Goal: Information Seeking & Learning: Learn about a topic

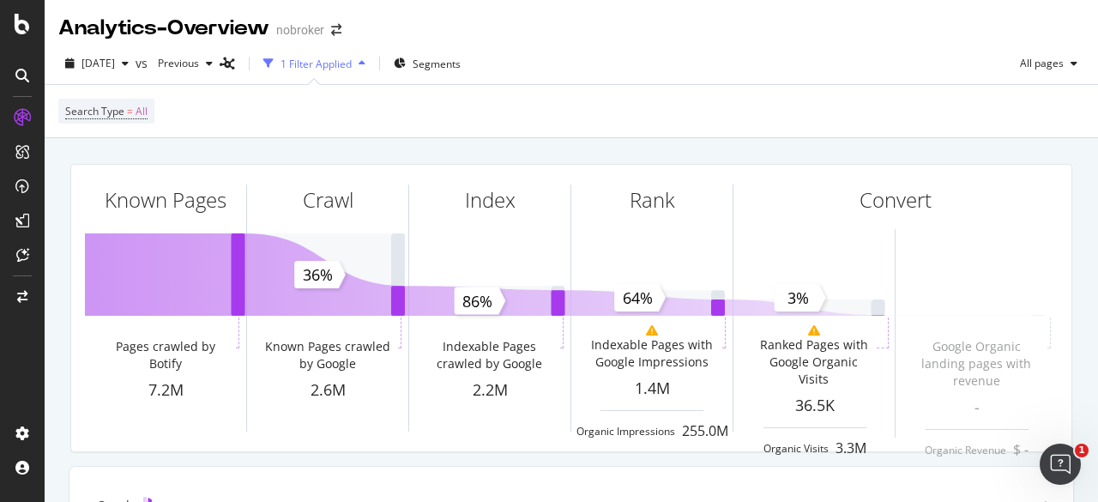
click at [459, 61] on span "Segments" at bounding box center [437, 64] width 48 height 15
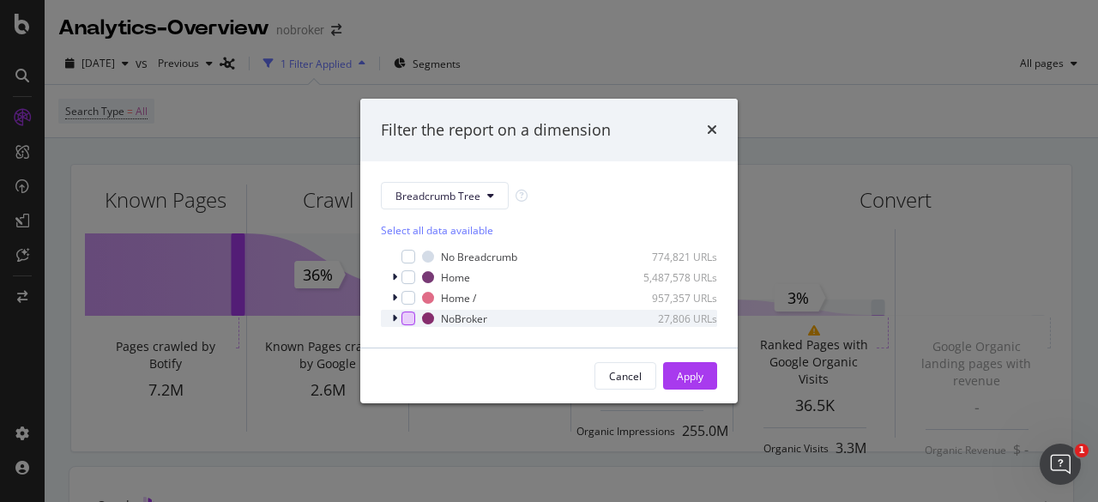
click at [412, 324] on div "modal" at bounding box center [408, 318] width 14 height 14
click at [708, 133] on icon "times" at bounding box center [712, 130] width 10 height 14
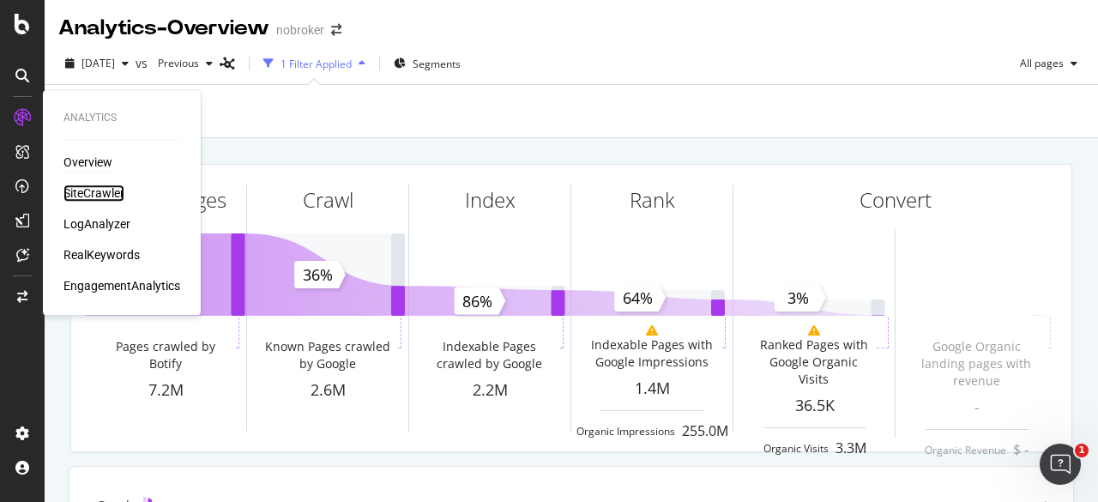
click at [93, 198] on div "SiteCrawler" at bounding box center [93, 192] width 61 height 17
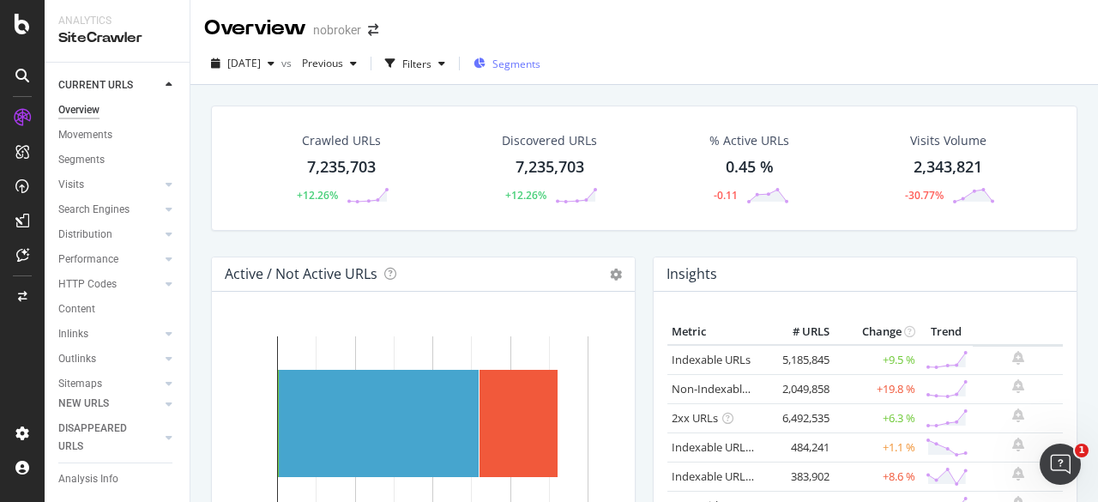
click at [518, 65] on div "Segments" at bounding box center [506, 64] width 67 height 15
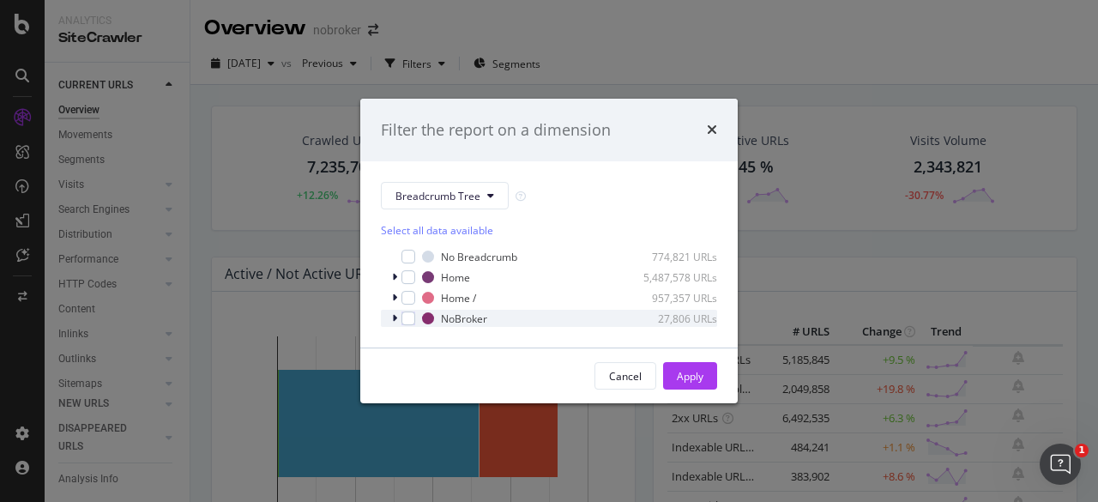
click at [391, 325] on div "modal" at bounding box center [396, 318] width 10 height 17
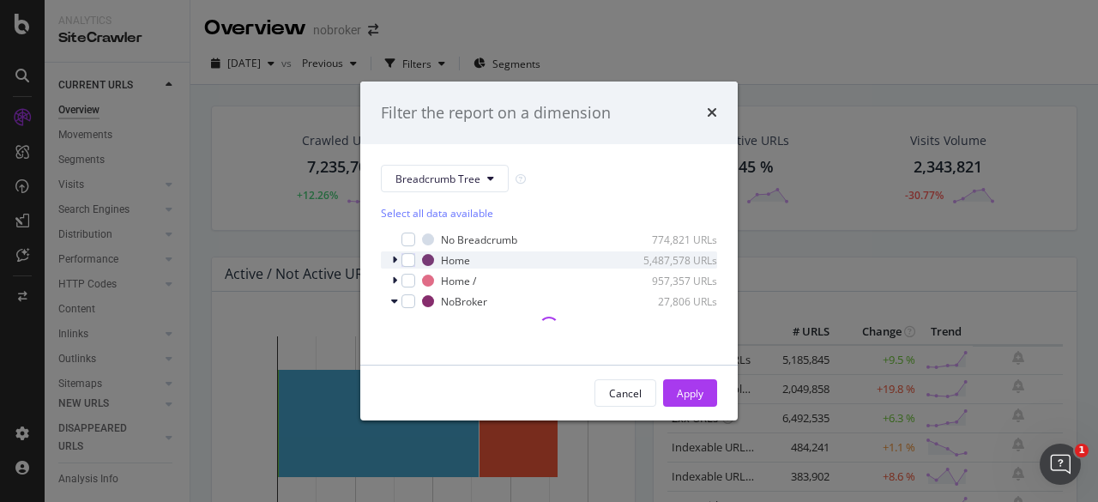
click at [395, 259] on icon "modal" at bounding box center [394, 260] width 5 height 10
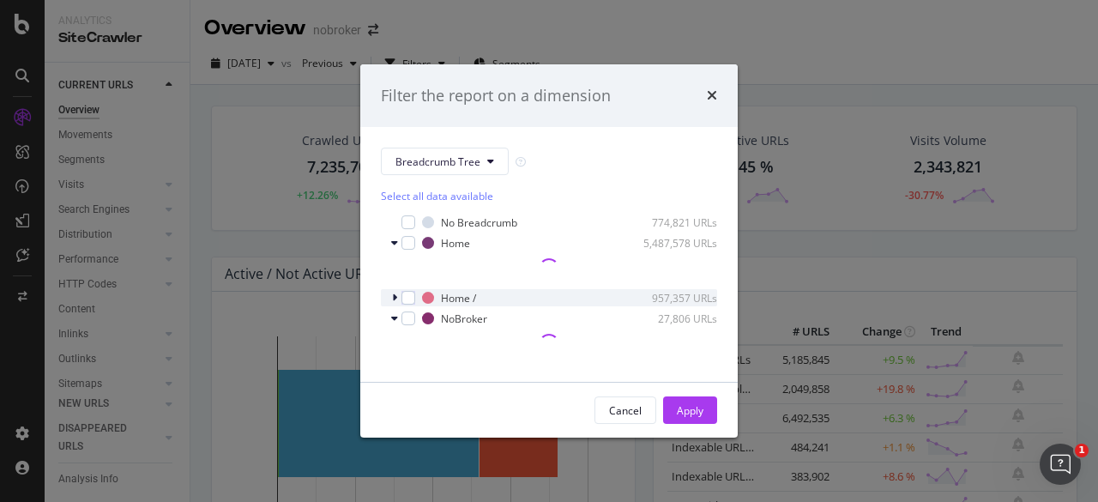
click at [390, 294] on div "Home / 957,357 URLs" at bounding box center [549, 297] width 336 height 17
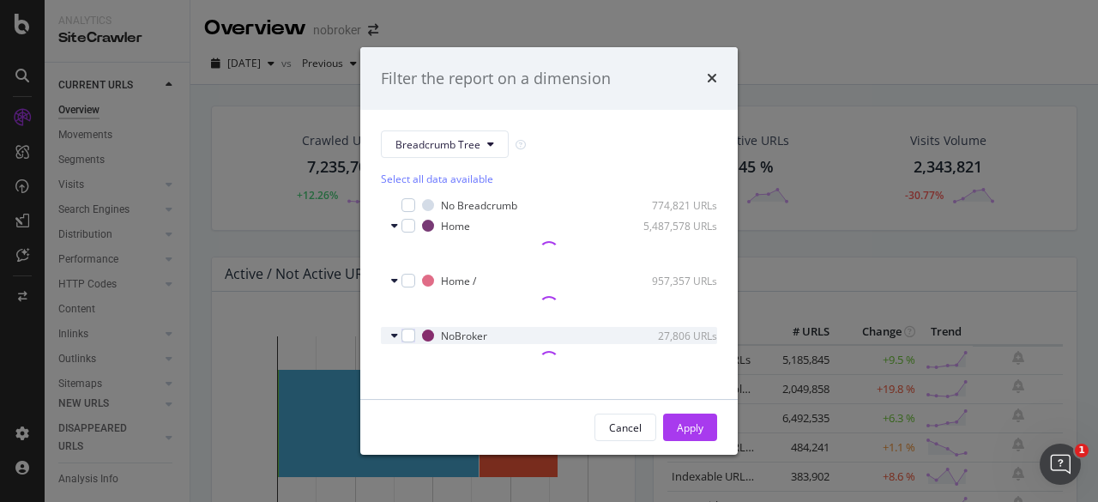
click at [390, 334] on div "NoBroker 27,806 URLs" at bounding box center [549, 335] width 336 height 17
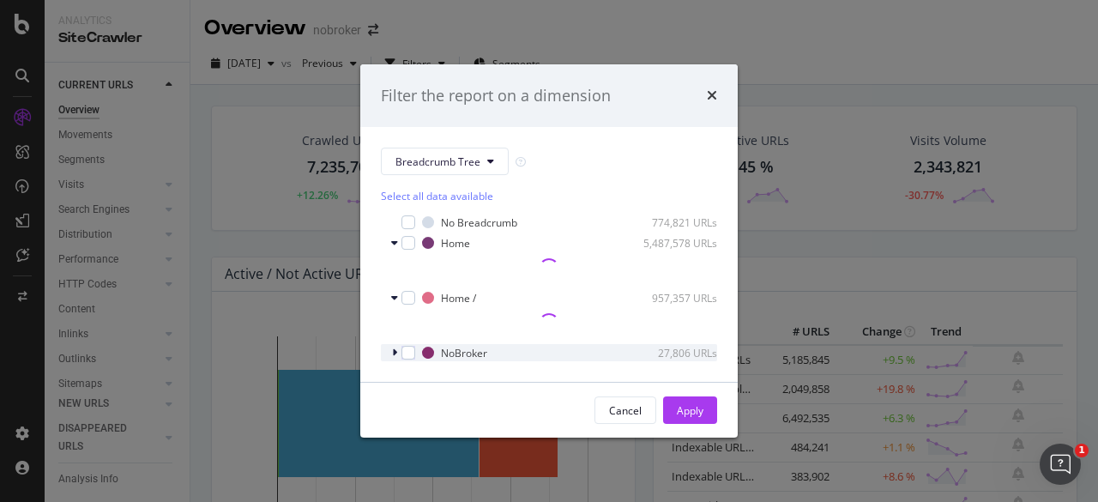
click at [390, 348] on div "NoBroker 27,806 URLs" at bounding box center [549, 352] width 336 height 17
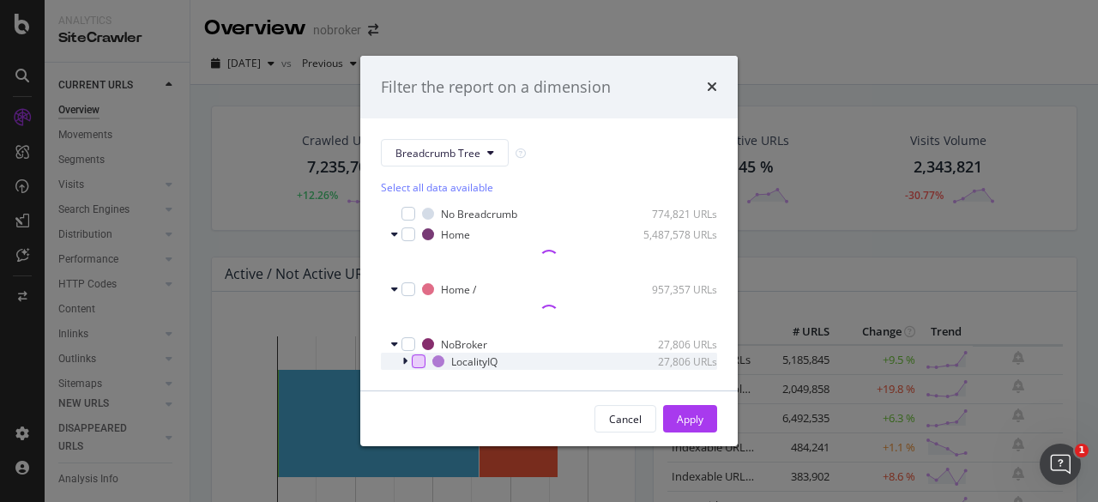
click at [419, 359] on div "modal" at bounding box center [419, 361] width 14 height 14
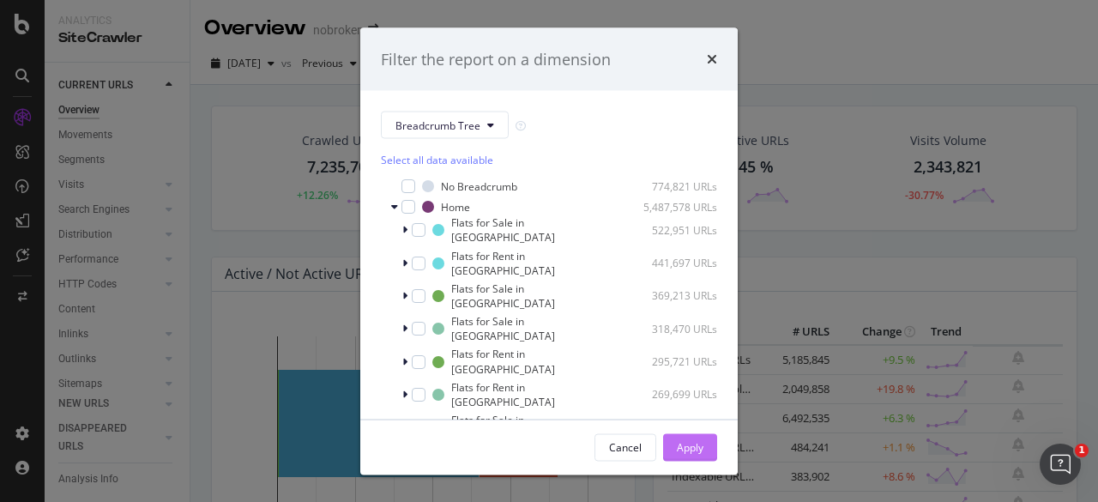
click at [688, 485] on div "248,975 URLs" at bounding box center [678, 492] width 77 height 15
click at [393, 208] on icon "modal" at bounding box center [394, 207] width 7 height 10
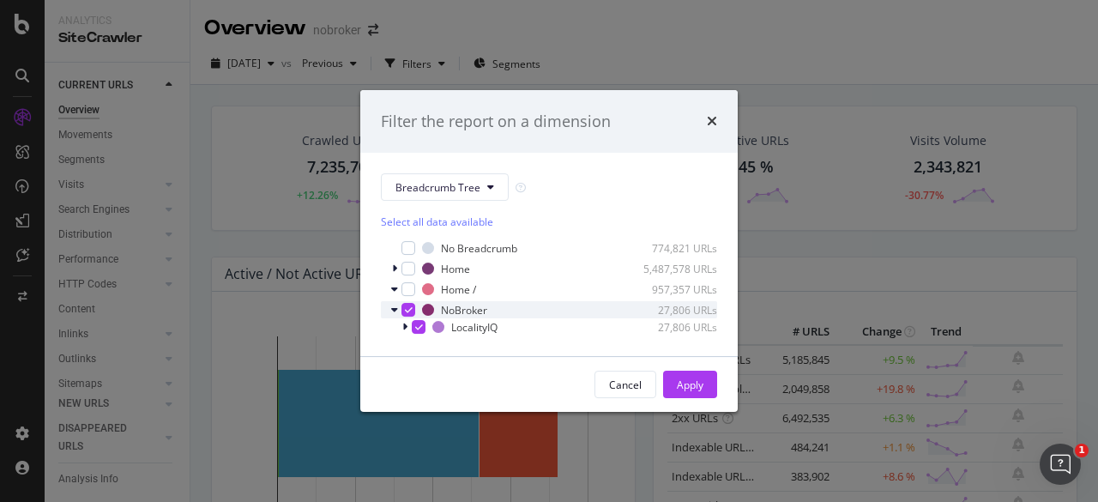
click at [408, 301] on div "NoBroker 27,806 URLs" at bounding box center [549, 309] width 336 height 17
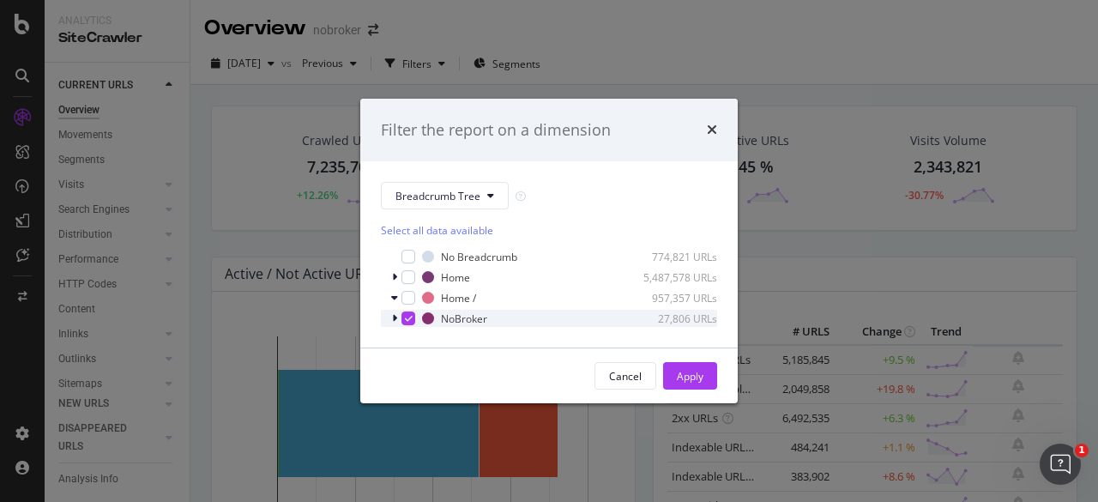
click at [415, 322] on div "NoBroker 27,806 URLs" at bounding box center [549, 318] width 336 height 17
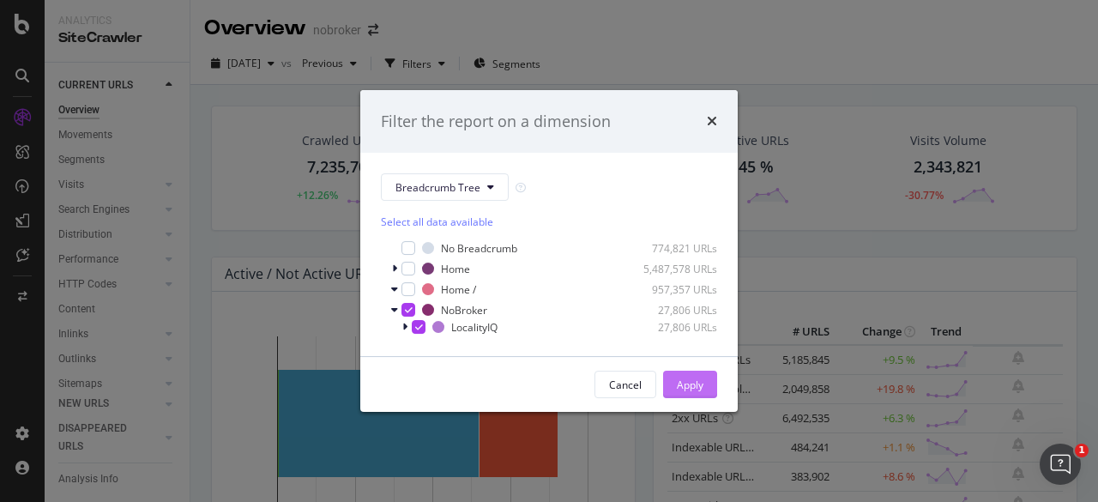
click at [688, 384] on div "Apply" at bounding box center [690, 384] width 27 height 15
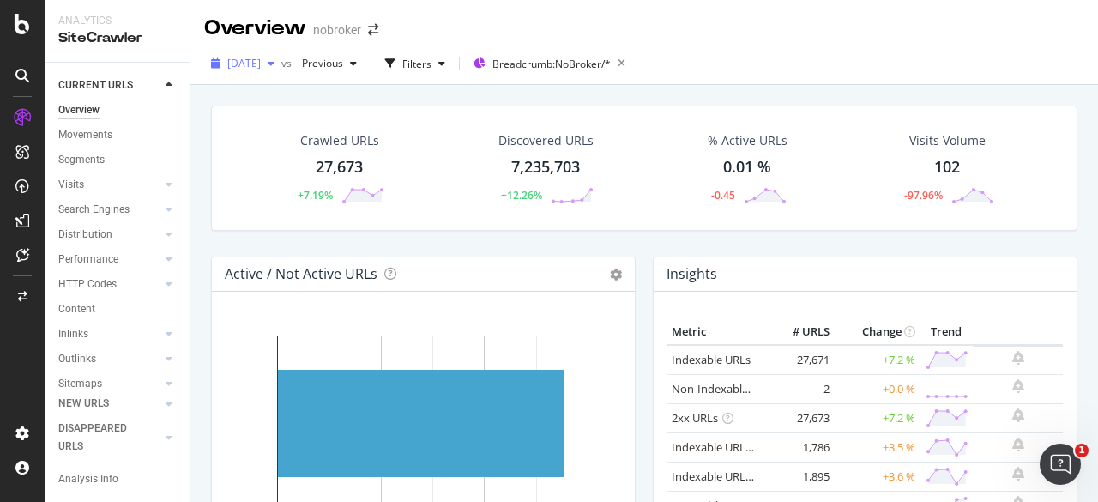
click at [255, 61] on span "[DATE]" at bounding box center [243, 63] width 33 height 15
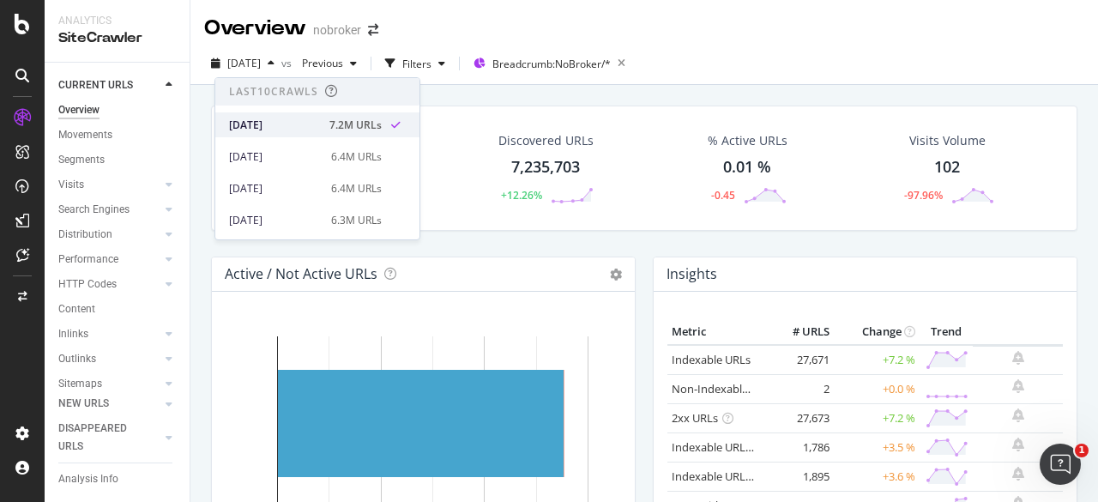
click at [285, 130] on div "[DATE]" at bounding box center [274, 125] width 90 height 15
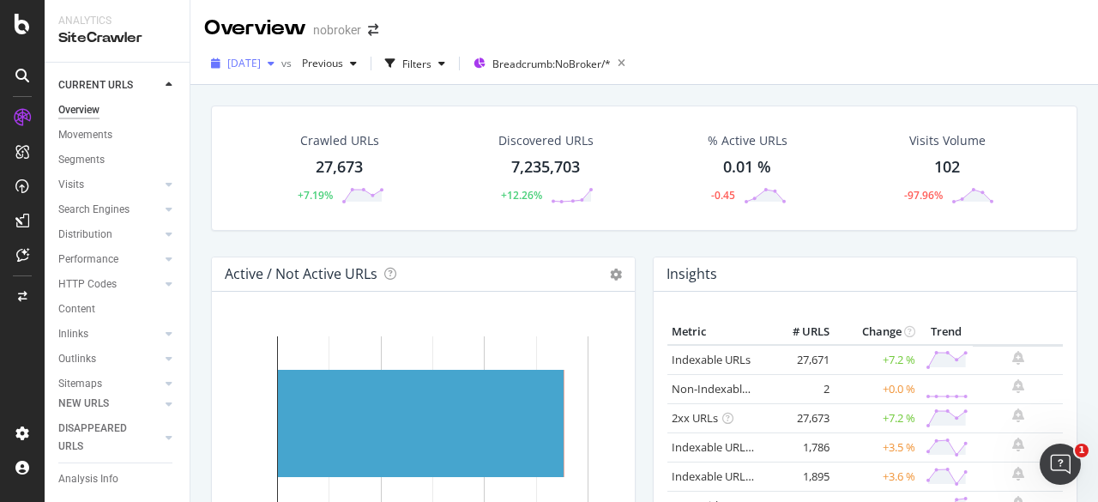
click at [261, 61] on span "[DATE]" at bounding box center [243, 63] width 33 height 15
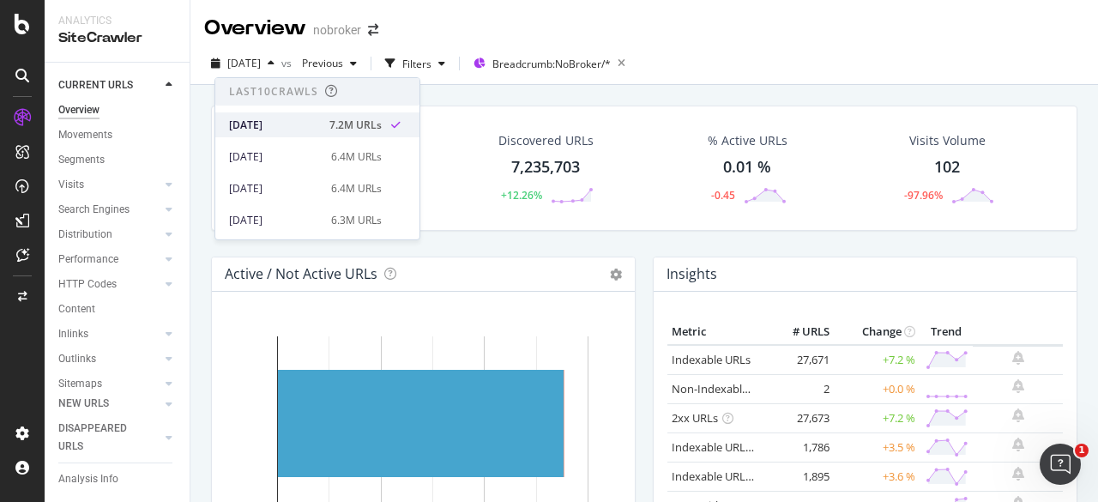
click at [302, 125] on div "[DATE]" at bounding box center [274, 125] width 90 height 15
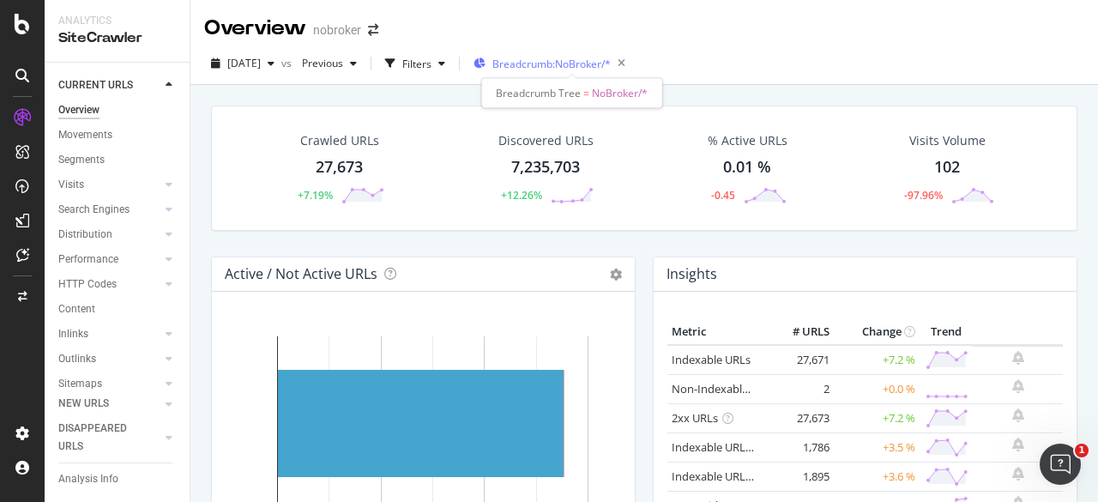
click at [594, 67] on span "Breadcrumb: NoBroker/*" at bounding box center [551, 64] width 118 height 15
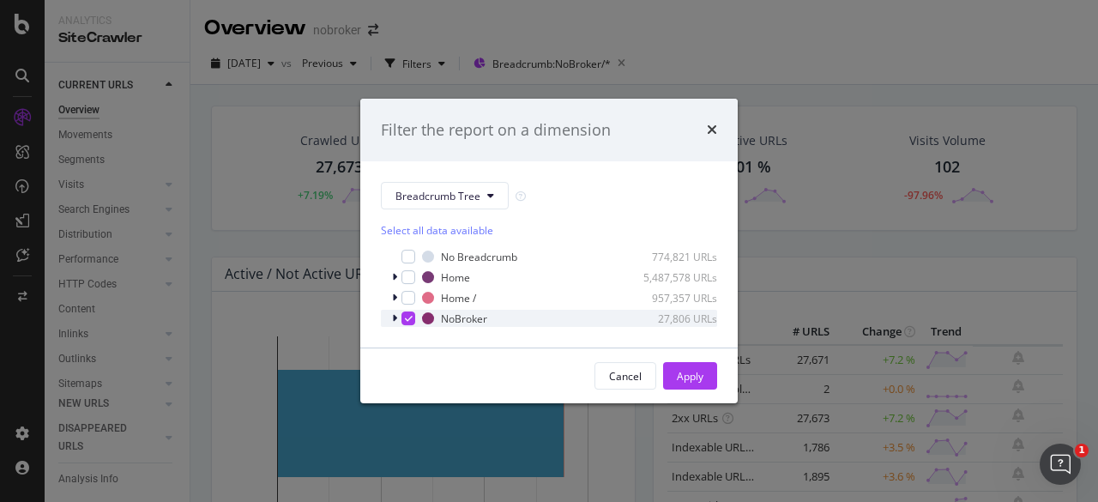
click at [413, 315] on div "modal" at bounding box center [408, 318] width 14 height 14
click at [395, 320] on icon "modal" at bounding box center [394, 318] width 5 height 10
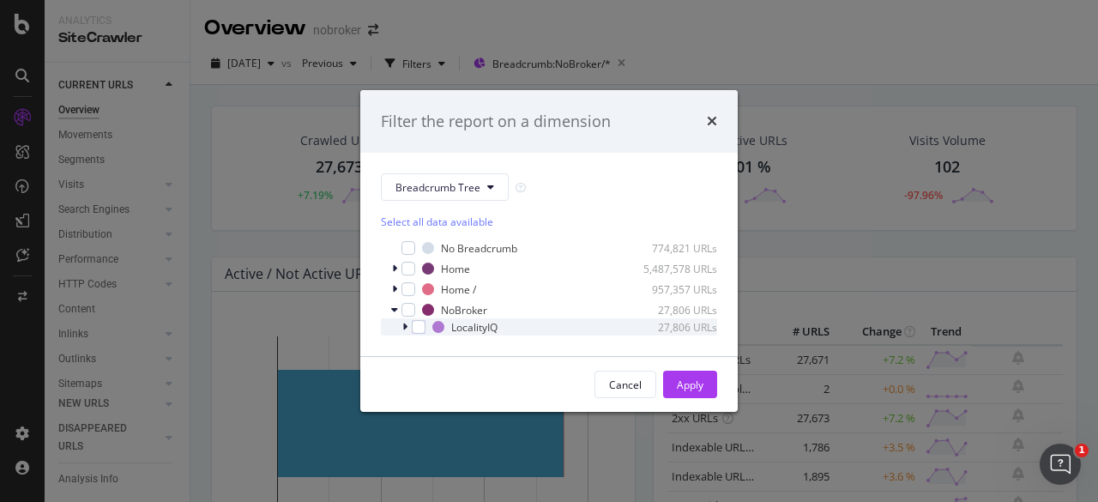
click at [426, 330] on div "LocalityIQ 27,806 URLs" at bounding box center [549, 326] width 336 height 17
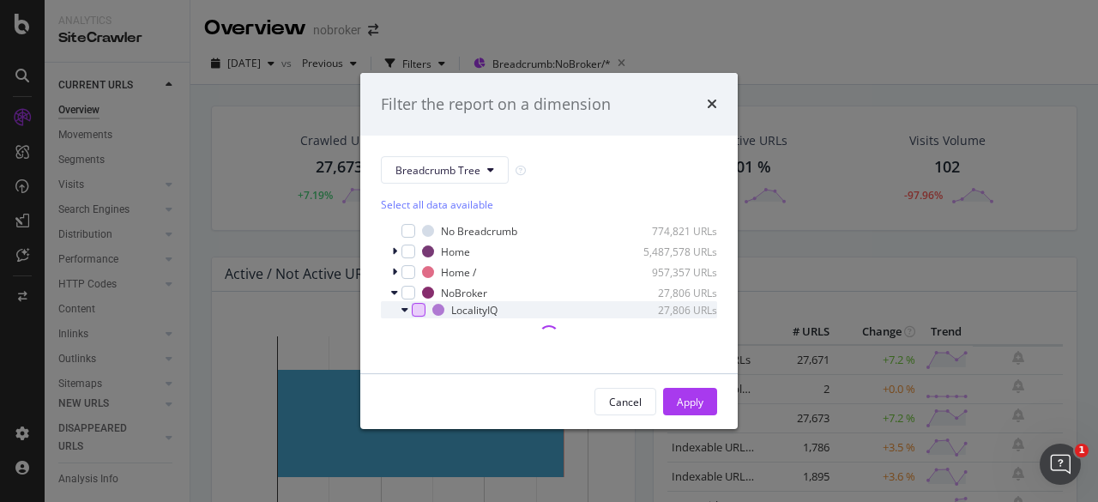
click at [422, 313] on div "modal" at bounding box center [419, 310] width 14 height 14
click at [413, 292] on div "modal" at bounding box center [408, 293] width 14 height 14
click at [417, 304] on div "modal" at bounding box center [419, 310] width 14 height 14
click at [396, 316] on div "LocalityIQ 27,806 URLs" at bounding box center [549, 309] width 336 height 17
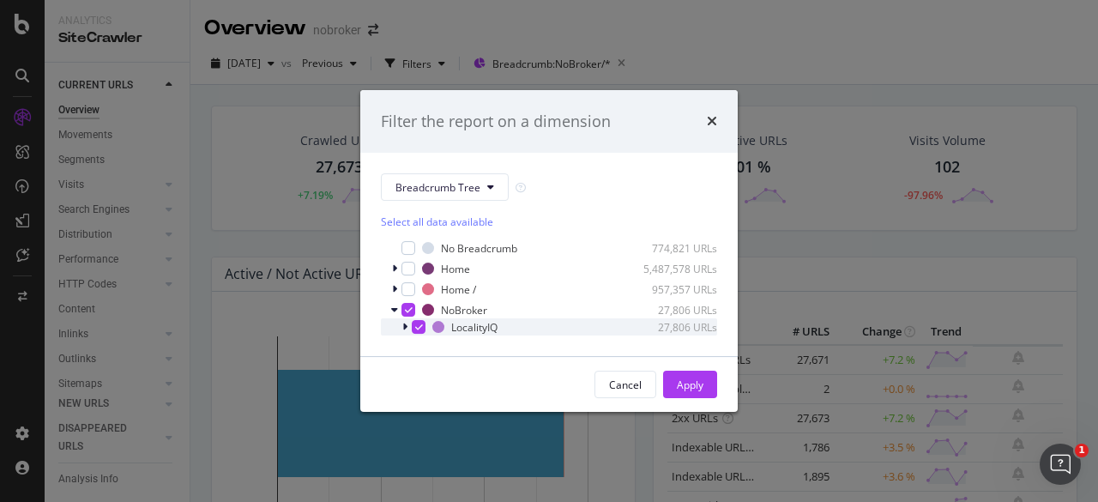
click at [403, 333] on div "modal" at bounding box center [406, 326] width 10 height 17
click at [407, 329] on icon "modal" at bounding box center [404, 327] width 7 height 10
click at [407, 308] on icon "modal" at bounding box center [409, 309] width 8 height 9
click at [422, 322] on div "modal" at bounding box center [419, 327] width 14 height 14
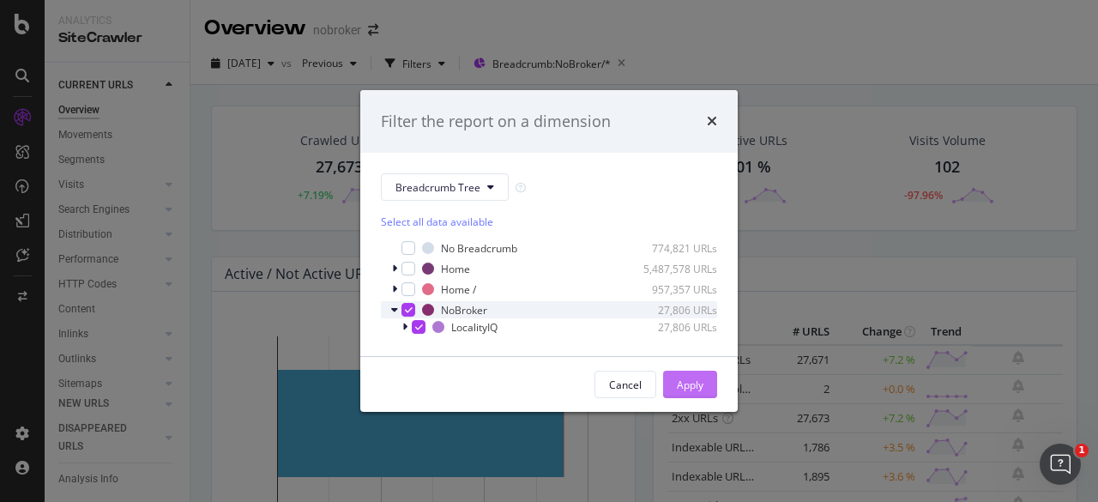
click at [669, 376] on button "Apply" at bounding box center [690, 384] width 54 height 27
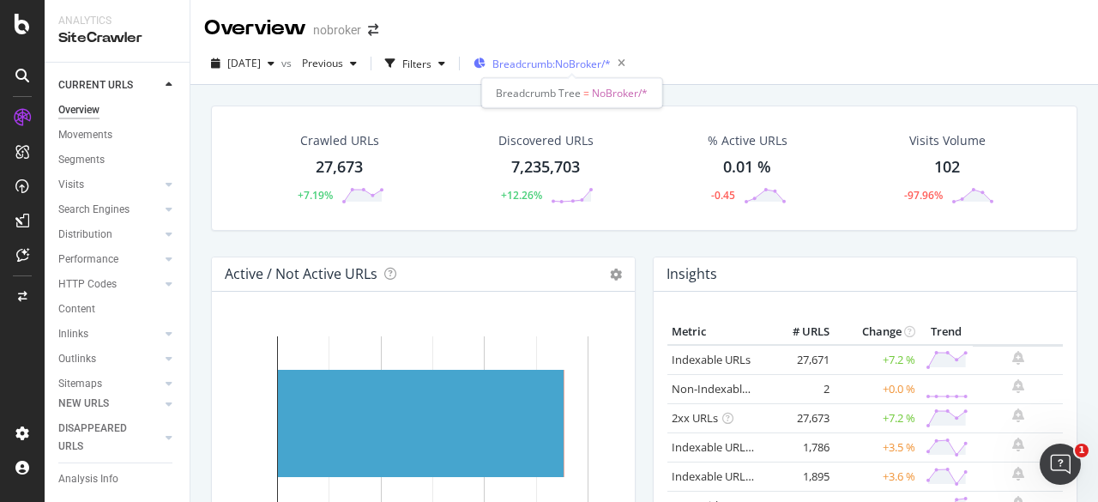
click at [581, 68] on span "Breadcrumb: NoBroker/*" at bounding box center [551, 64] width 118 height 15
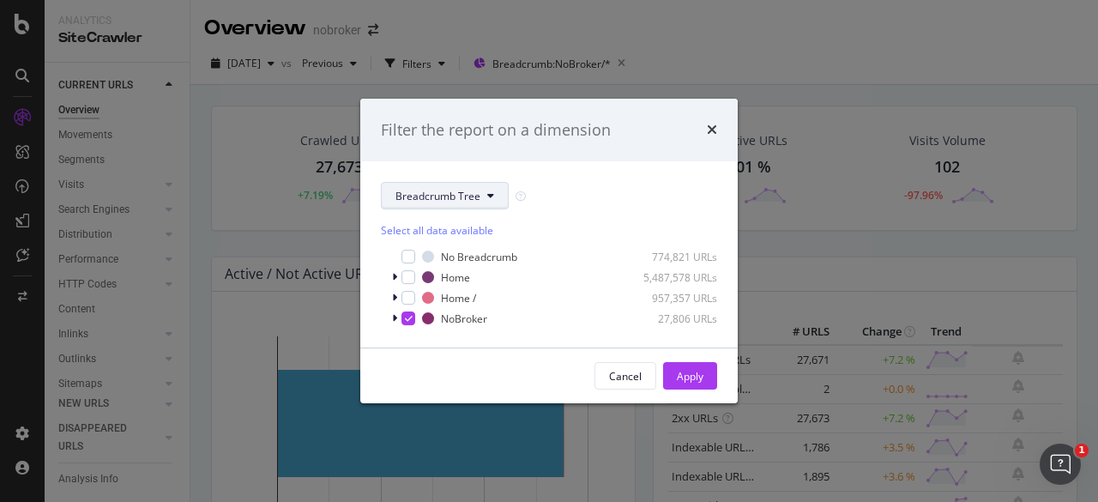
click at [425, 185] on button "Breadcrumb Tree" at bounding box center [445, 195] width 128 height 27
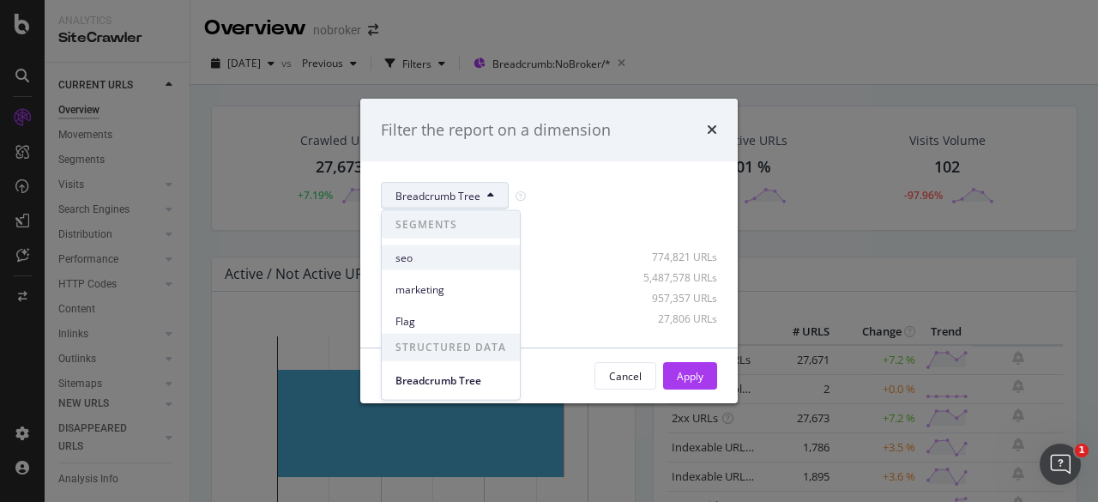
click at [432, 259] on span "seo" at bounding box center [450, 257] width 111 height 15
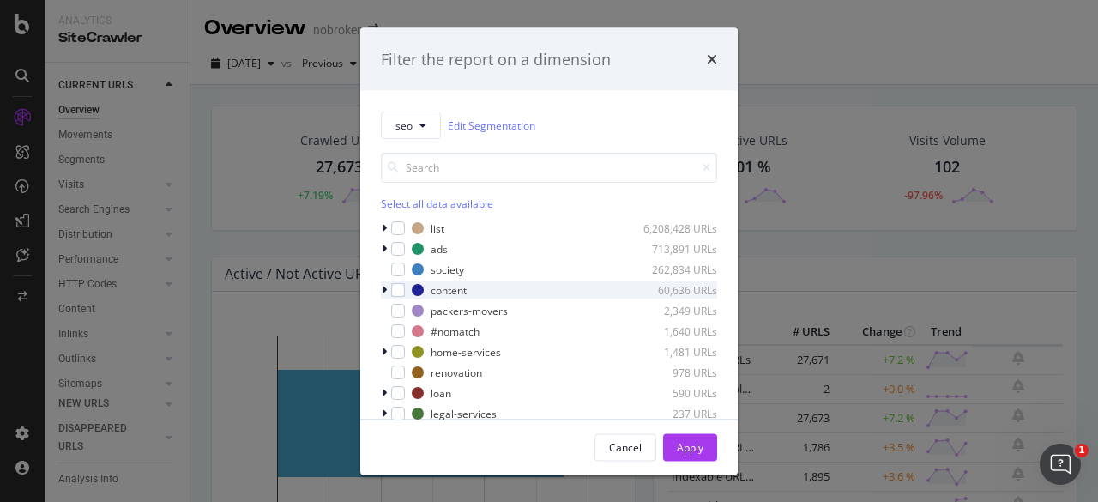
click at [383, 286] on icon "modal" at bounding box center [384, 290] width 5 height 10
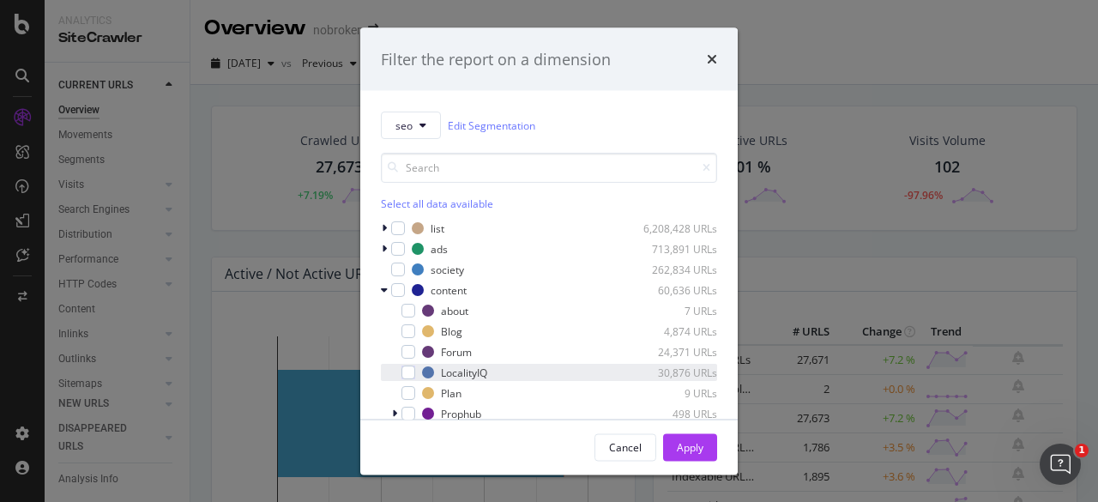
click at [417, 368] on div "LocalityIQ 30,876 URLs" at bounding box center [549, 372] width 336 height 17
click at [694, 440] on div "Apply" at bounding box center [690, 446] width 27 height 15
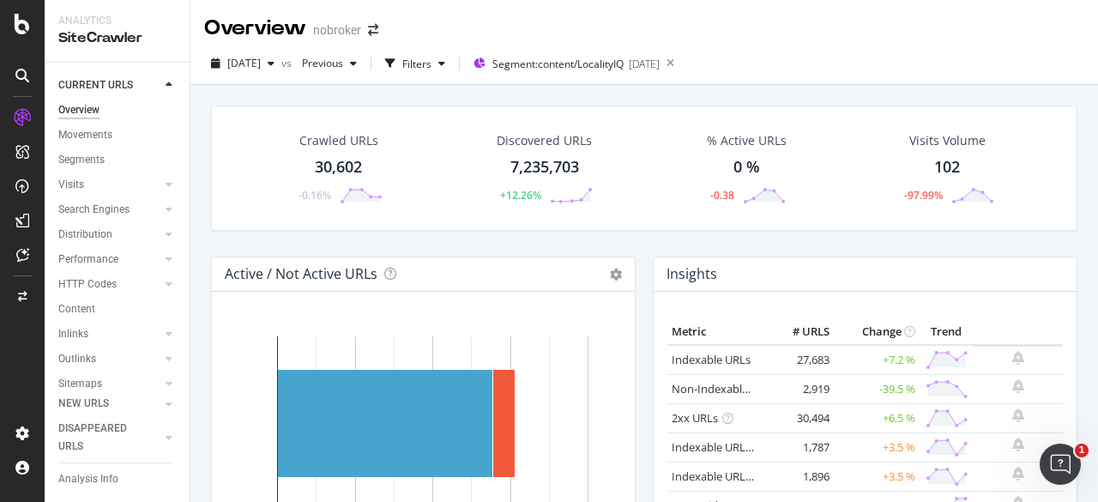
click at [619, 106] on div "Crawled URLs 30,602 -0.16% Discovered URLs 7,235,703 +12.26% % Active URLs 0 % …" at bounding box center [644, 167] width 866 height 125
click at [252, 75] on div "[DATE]" at bounding box center [242, 64] width 77 height 26
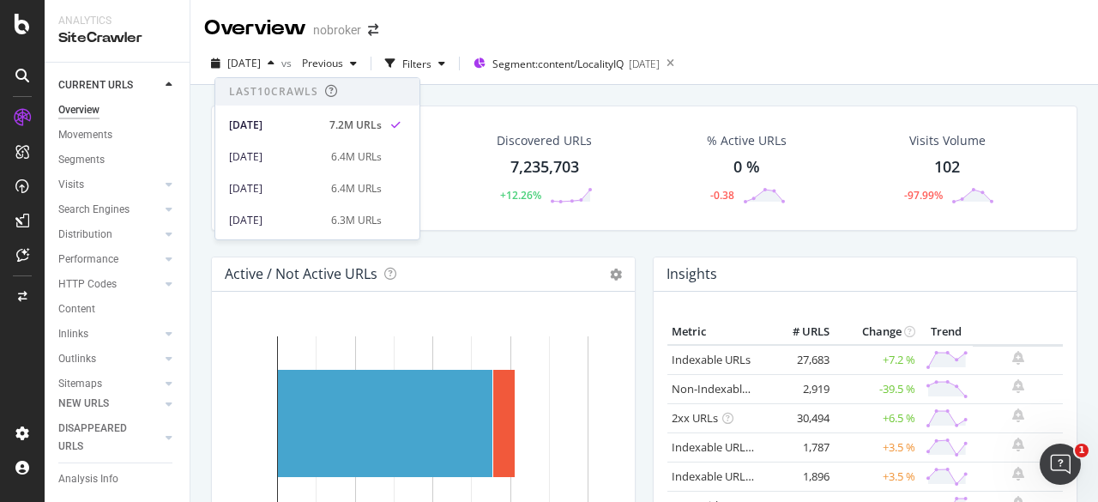
click at [1043, 45] on div "[DATE] vs Previous Filters Segment: content/LocalityIQ [DATE]" at bounding box center [643, 64] width 907 height 42
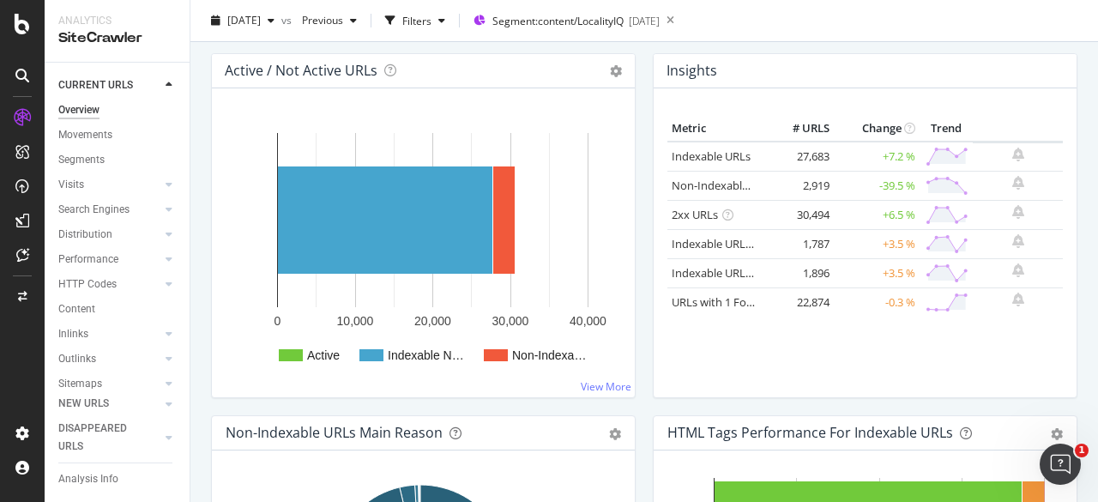
scroll to position [201, 0]
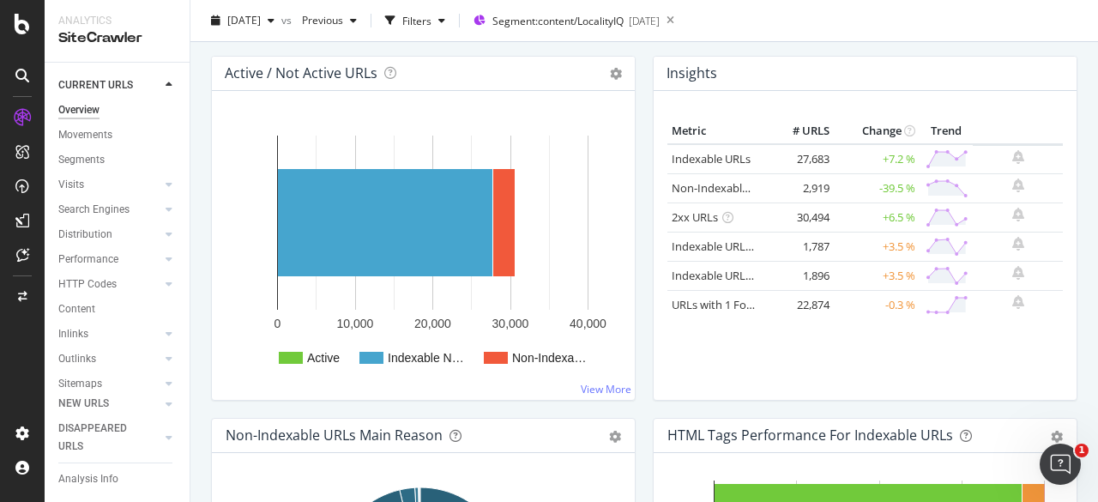
click at [778, 199] on td "2,919" at bounding box center [799, 187] width 69 height 29
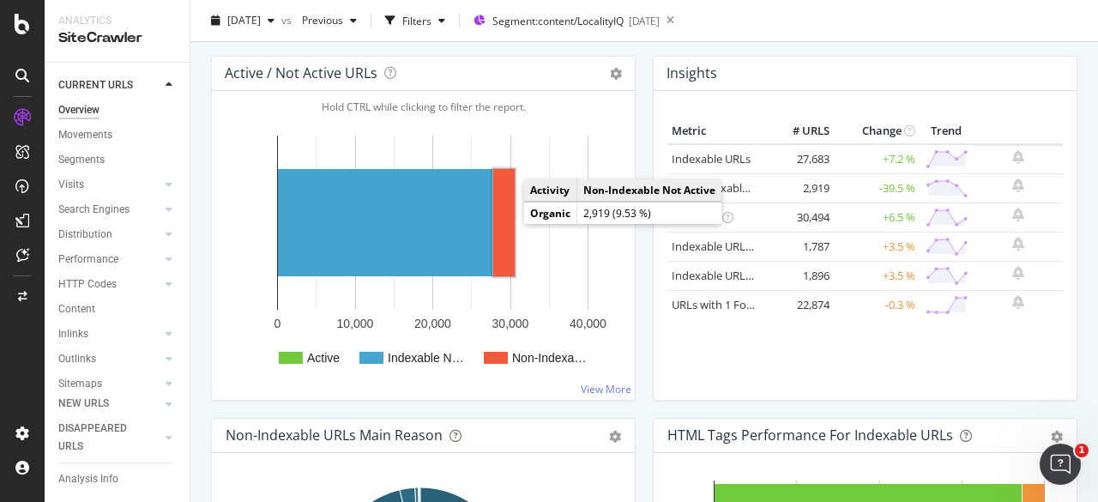
click at [503, 222] on rect "A chart." at bounding box center [503, 222] width 21 height 107
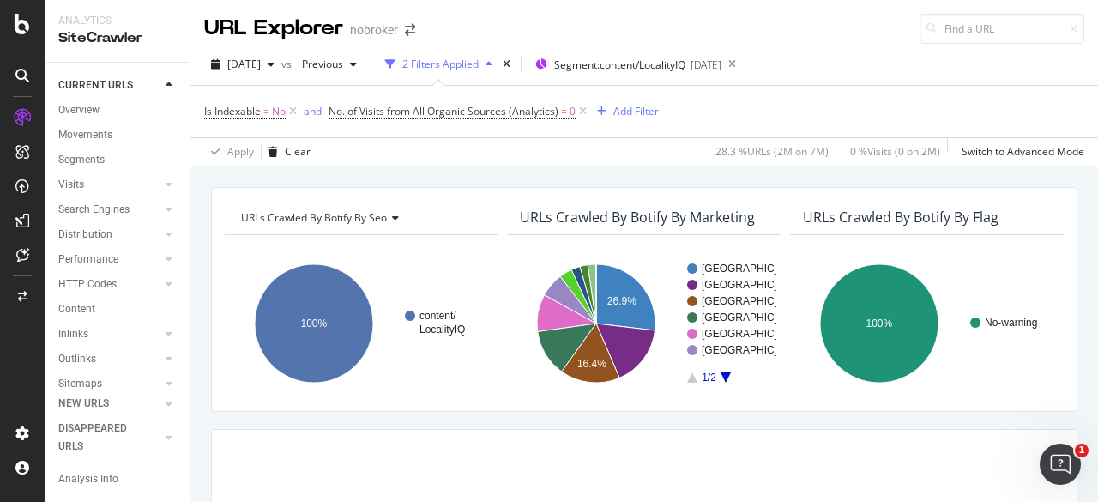
click at [587, 111] on icon at bounding box center [583, 111] width 15 height 17
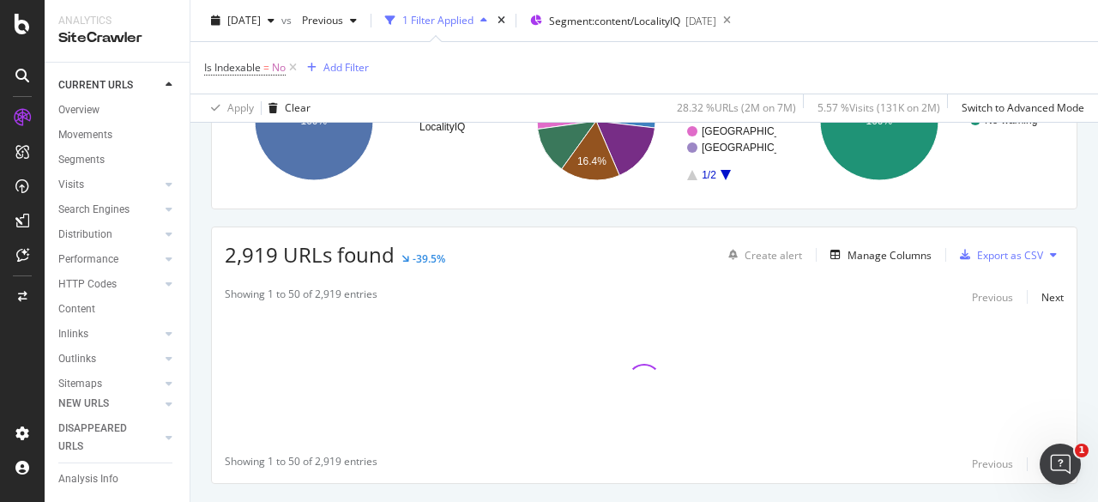
scroll to position [243, 0]
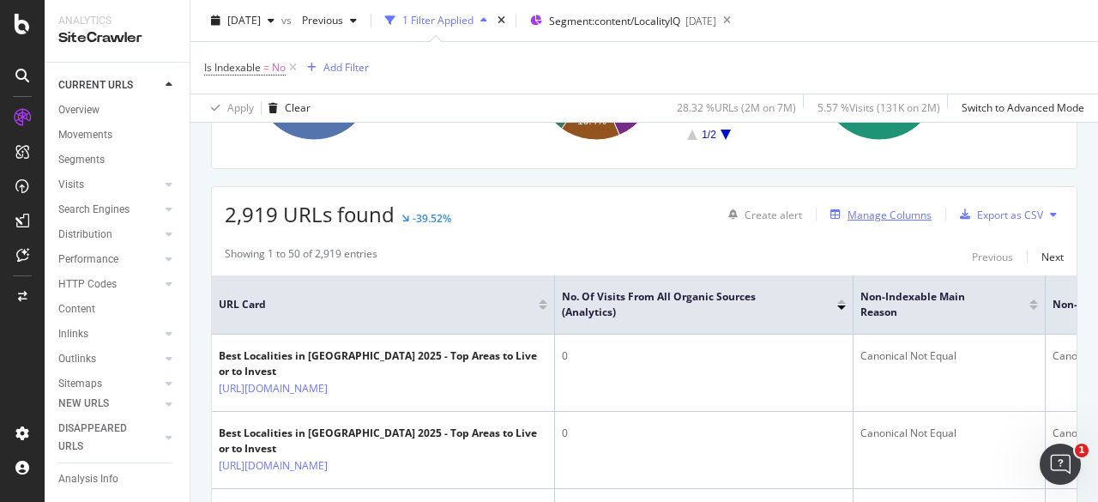
click at [889, 208] on div "Manage Columns" at bounding box center [889, 215] width 84 height 15
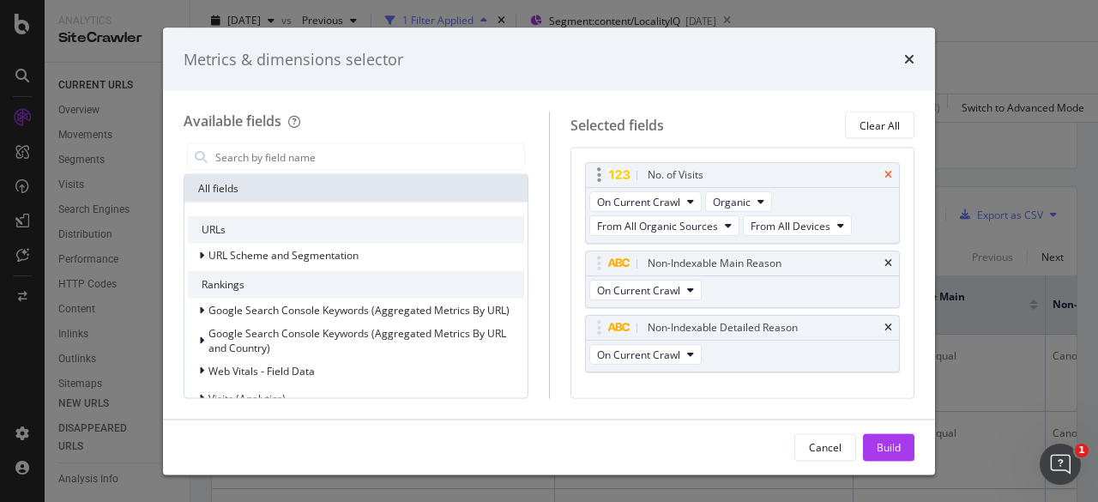
click at [884, 174] on icon "times" at bounding box center [888, 175] width 8 height 10
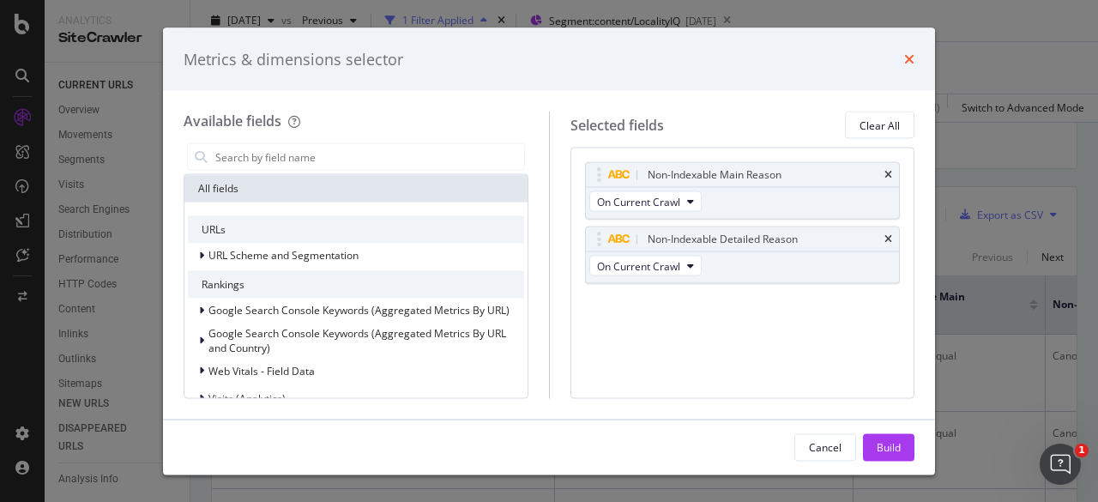
click at [913, 57] on icon "times" at bounding box center [909, 59] width 10 height 14
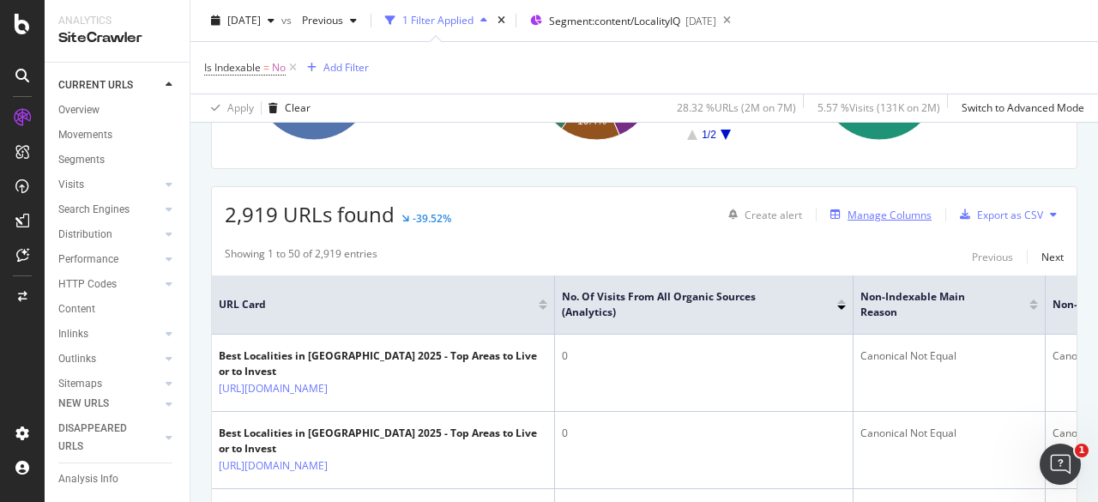
click at [889, 214] on div "Manage Columns" at bounding box center [889, 215] width 84 height 15
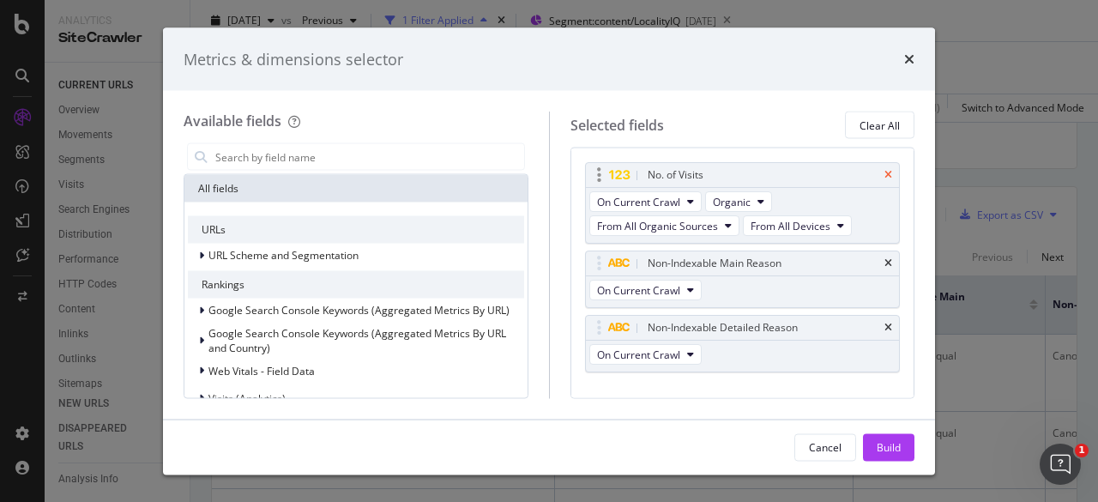
click at [884, 176] on icon "times" at bounding box center [888, 175] width 8 height 10
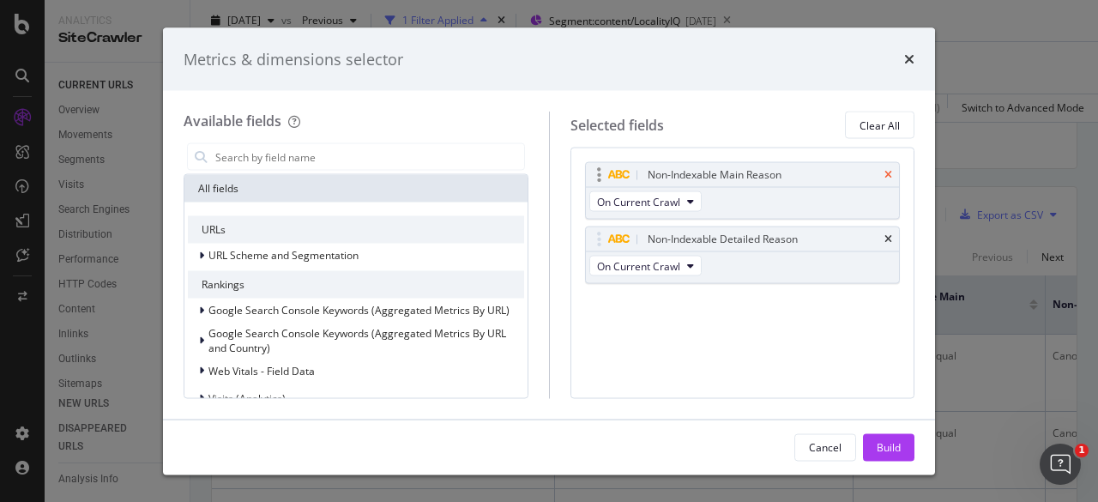
click at [890, 174] on icon "times" at bounding box center [888, 175] width 8 height 10
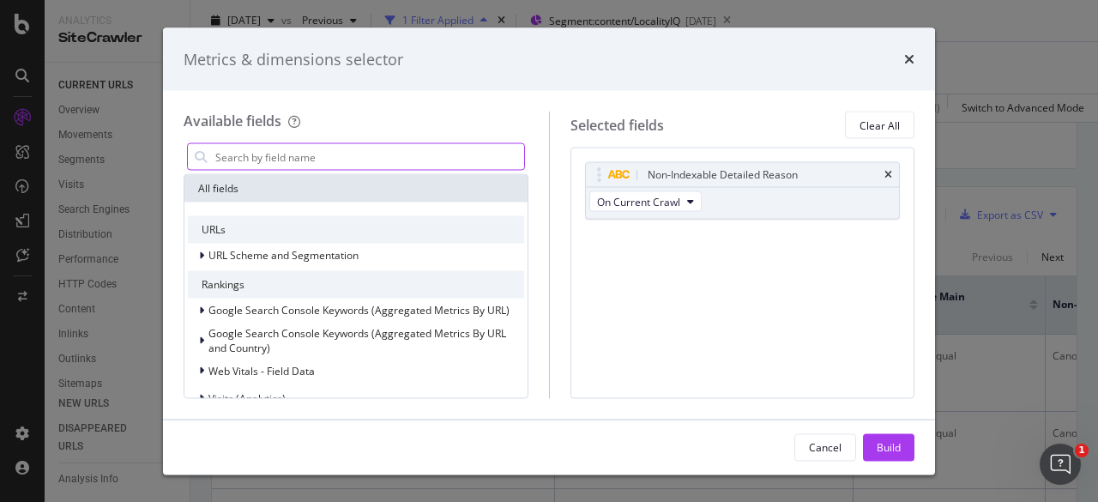
click at [234, 155] on input "modal" at bounding box center [369, 157] width 310 height 26
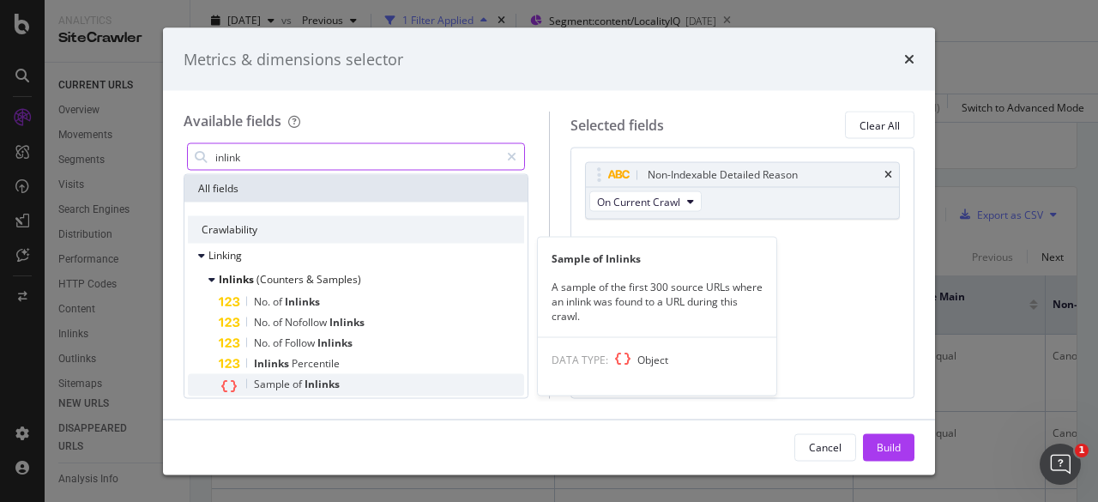
type input "inlink"
click at [292, 377] on span "of" at bounding box center [298, 384] width 12 height 15
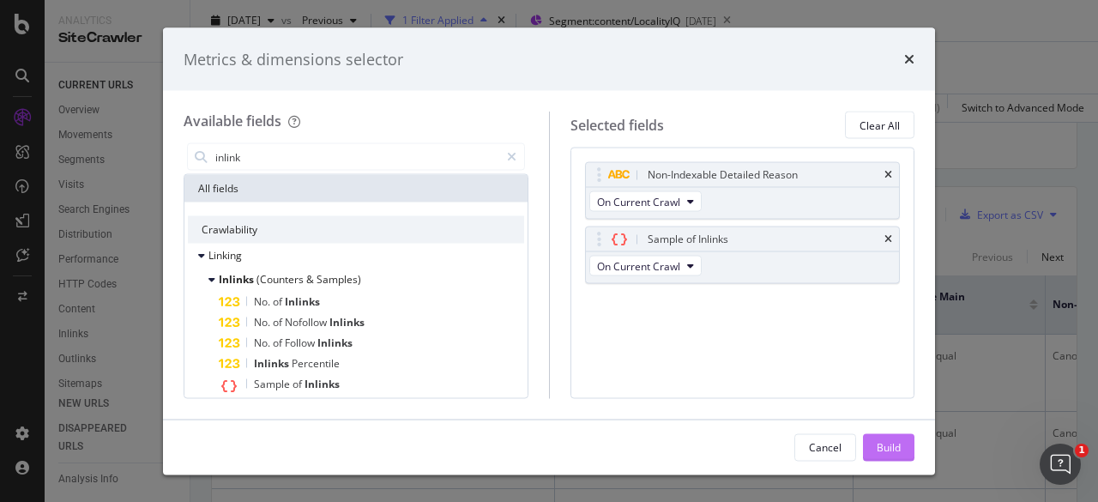
click at [874, 442] on button "Build" at bounding box center [888, 446] width 51 height 27
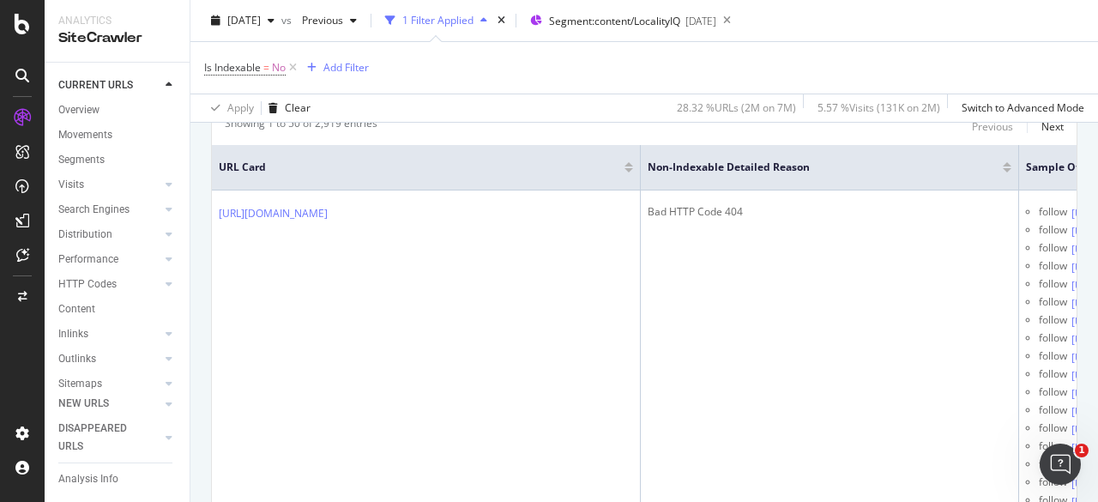
scroll to position [380, 0]
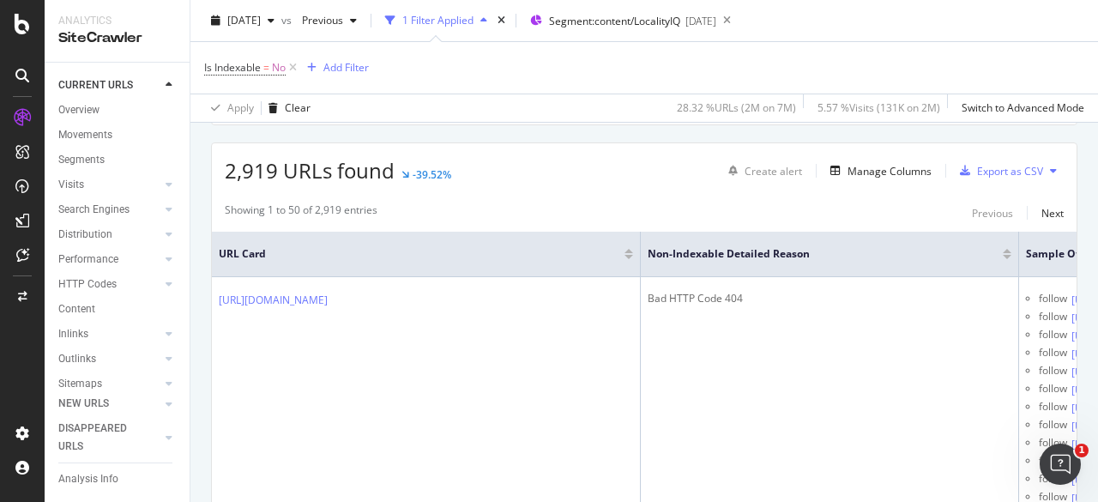
scroll to position [277, 0]
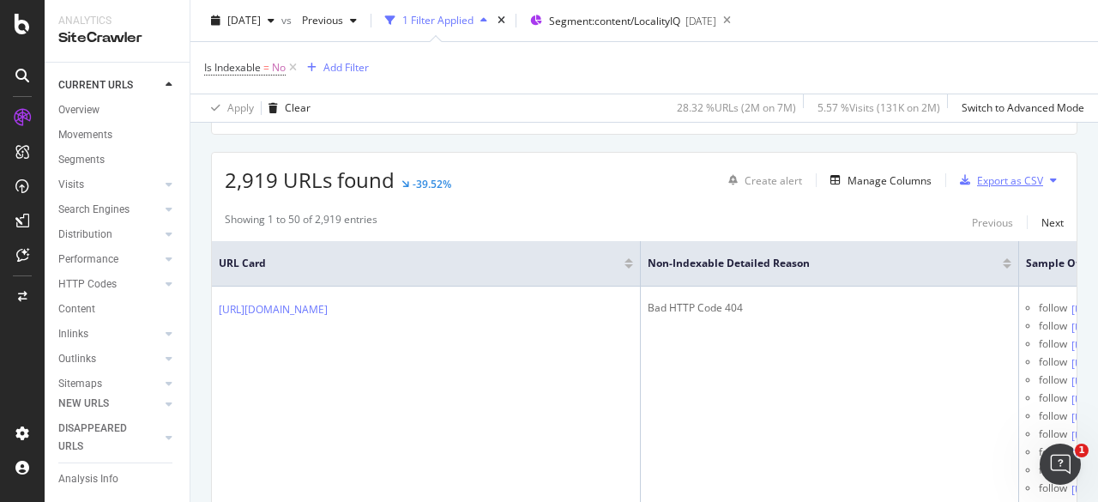
click at [997, 176] on div "Export as CSV" at bounding box center [1010, 180] width 66 height 15
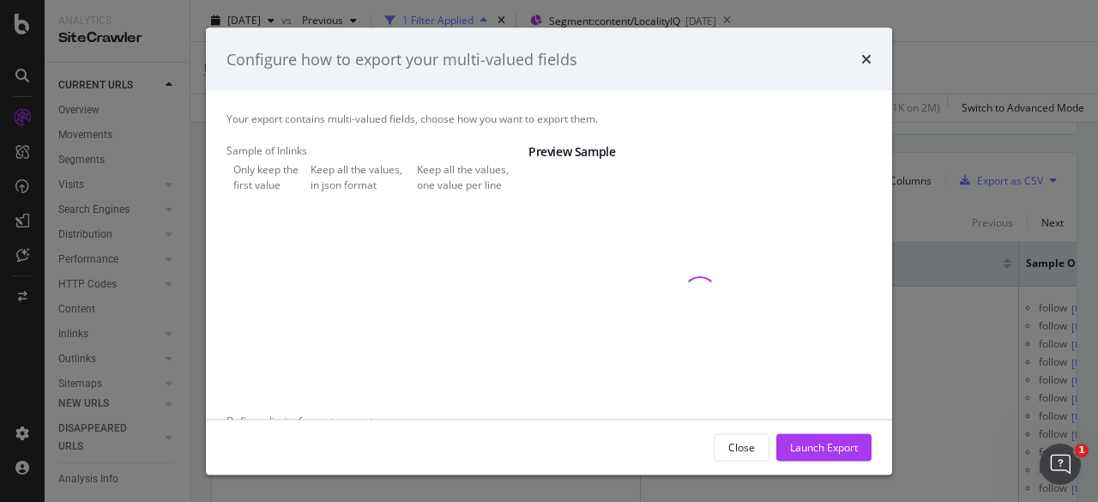
scroll to position [94, 0]
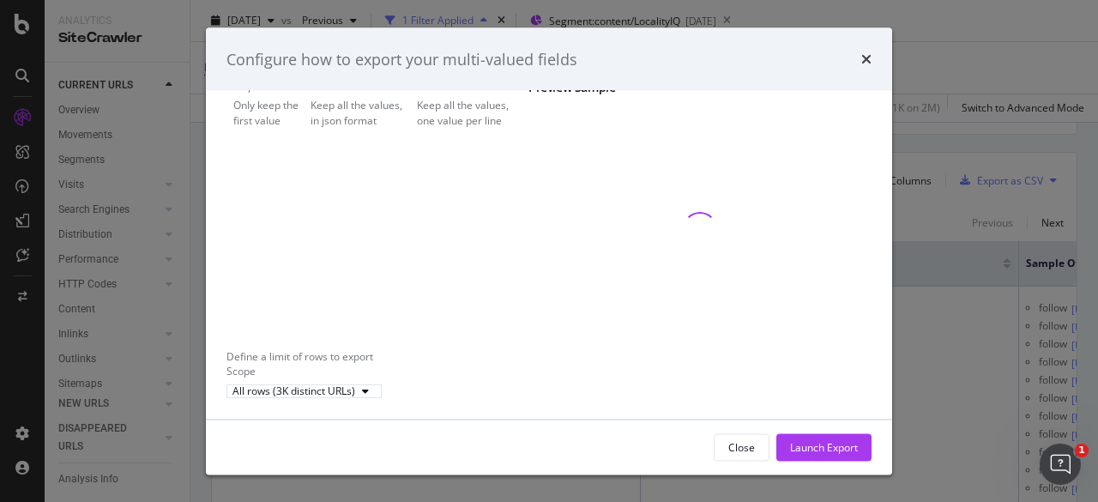
click at [859, 56] on div "Configure how to export your multi-valued fields" at bounding box center [548, 59] width 645 height 22
drag, startPoint x: 859, startPoint y: 56, endPoint x: 868, endPoint y: 57, distance: 9.6
click at [868, 57] on div "Configure how to export your multi-valued fields" at bounding box center [548, 59] width 645 height 22
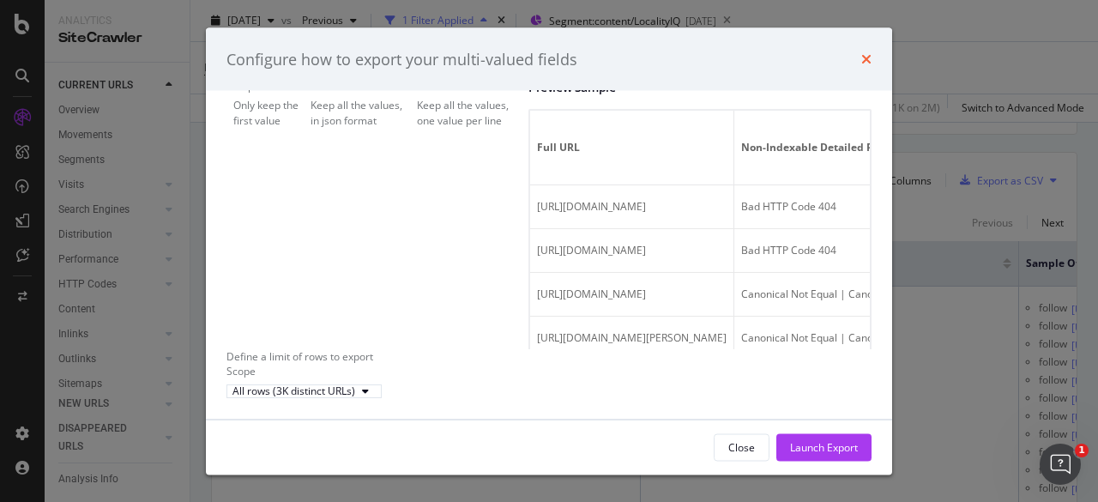
click at [865, 57] on icon "times" at bounding box center [866, 59] width 10 height 14
click at [865, 57] on div "Is Indexable = No Add Filter" at bounding box center [644, 67] width 880 height 51
click at [864, 181] on div "Manage Columns" at bounding box center [889, 180] width 84 height 15
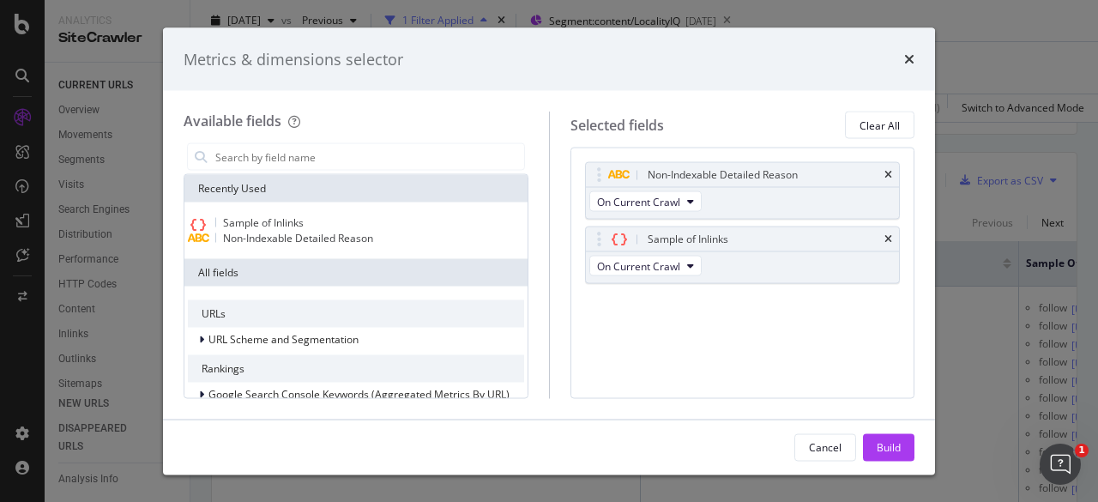
click at [905, 67] on div "times" at bounding box center [909, 59] width 10 height 22
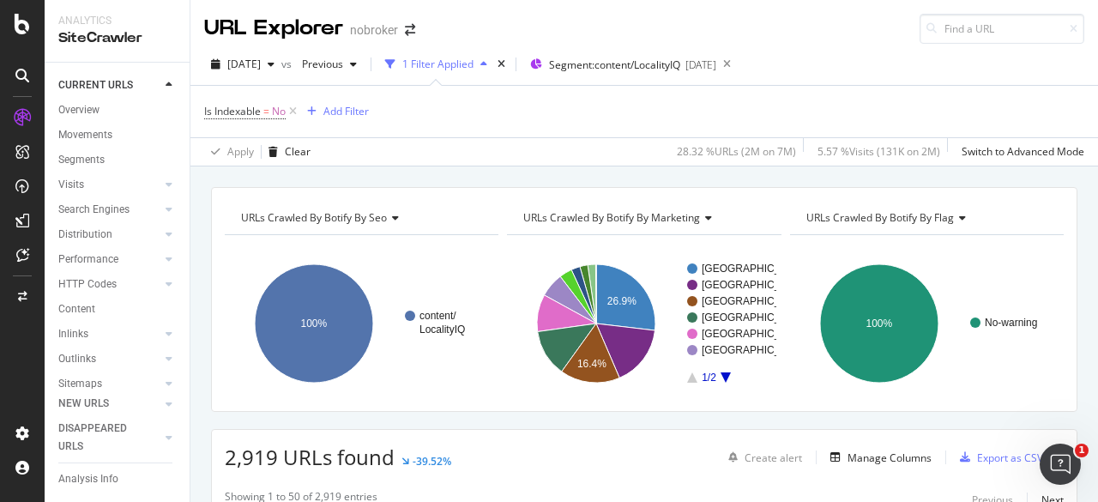
scroll to position [439, 0]
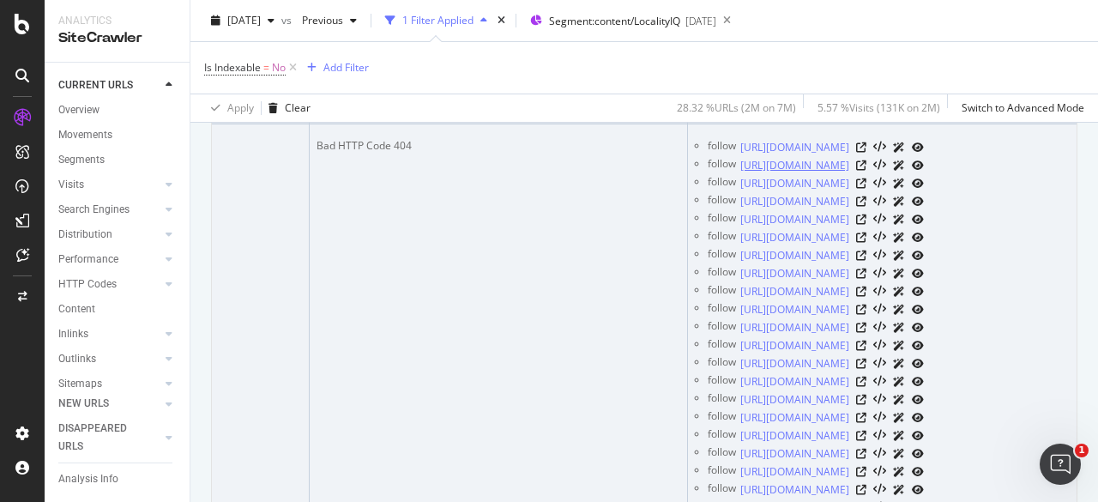
click at [834, 174] on link "[URL][DOMAIN_NAME]" at bounding box center [794, 165] width 109 height 17
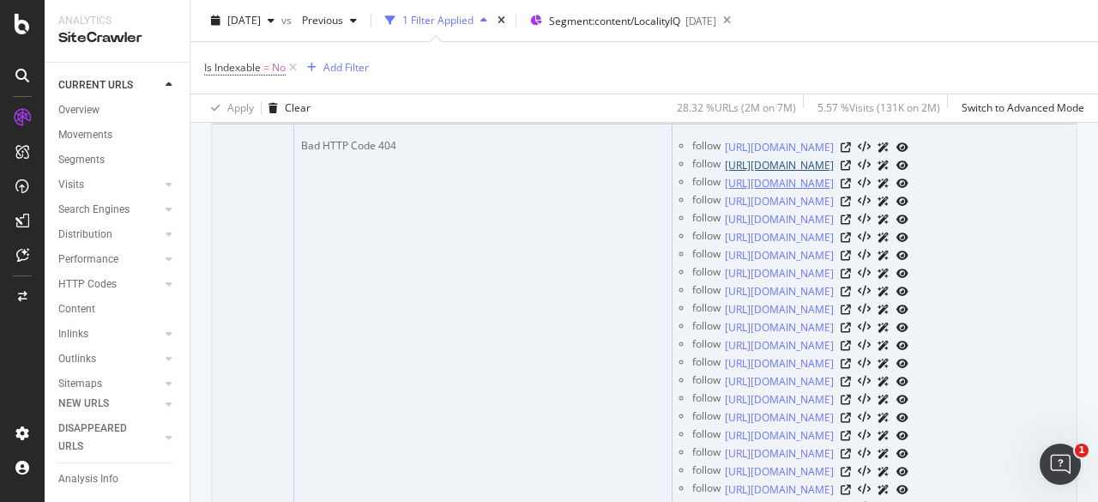
scroll to position [0, 377]
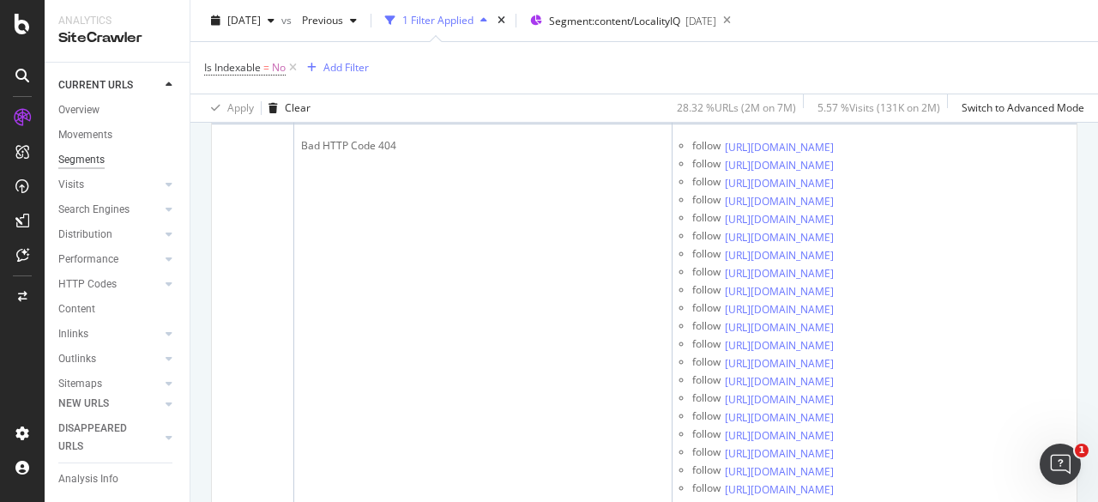
click at [86, 154] on div "Segments" at bounding box center [81, 160] width 46 height 18
